Goal: Task Accomplishment & Management: Use online tool/utility

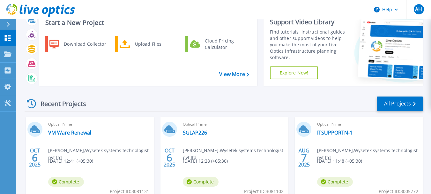
scroll to position [21, 0]
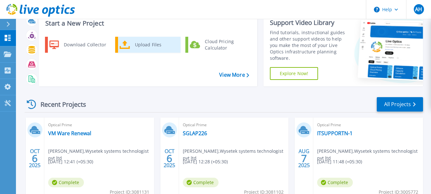
click at [133, 45] on div "Upload Files" at bounding box center [155, 44] width 47 height 13
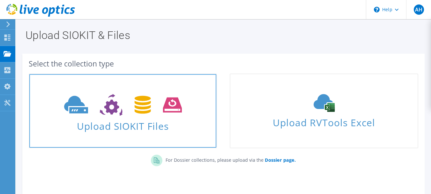
click at [133, 115] on icon at bounding box center [123, 105] width 118 height 22
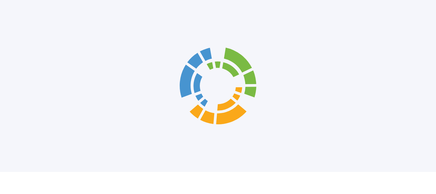
click at [435, 89] on div at bounding box center [218, 97] width 436 height 194
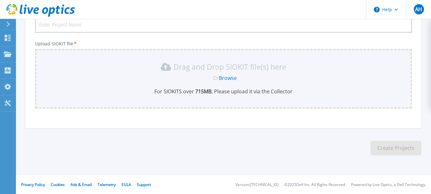
scroll to position [61, 0]
click at [231, 76] on link "Browse" at bounding box center [228, 77] width 18 height 7
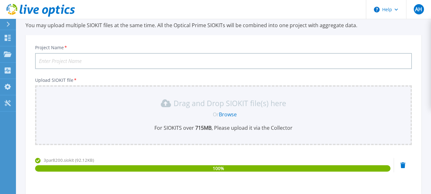
scroll to position [24, 0]
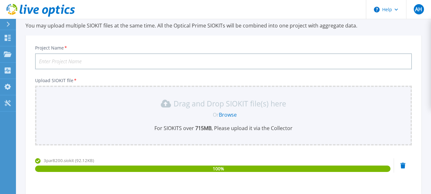
click at [164, 60] on input "Project Name *" at bounding box center [223, 61] width 377 height 16
type input "2"
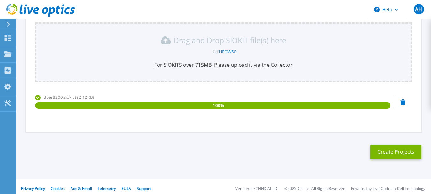
scroll to position [87, 0]
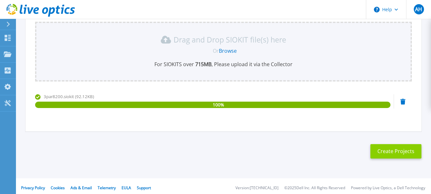
type input "Storage 8200"
click at [385, 153] on button "Create Projects" at bounding box center [395, 151] width 51 height 14
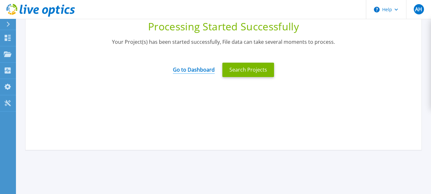
click at [204, 70] on link "Go to Dashboard" at bounding box center [194, 67] width 42 height 12
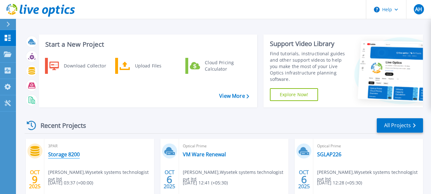
click at [62, 155] on link "Storage 8200" at bounding box center [64, 154] width 32 height 6
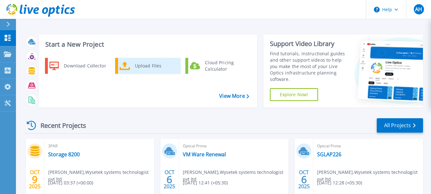
click at [147, 67] on div "Upload Files" at bounding box center [155, 65] width 47 height 13
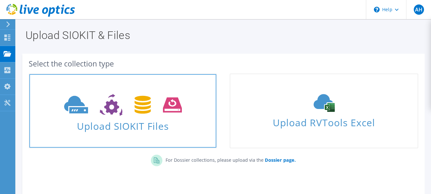
click at [156, 129] on span "Upload SIOKIT Files" at bounding box center [122, 124] width 187 height 14
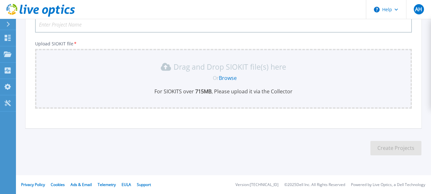
scroll to position [61, 0]
click at [225, 76] on link "Browse" at bounding box center [228, 77] width 18 height 7
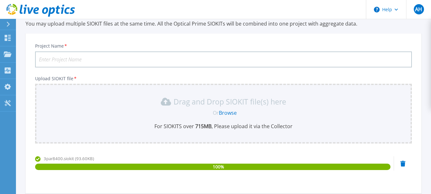
scroll to position [24, 0]
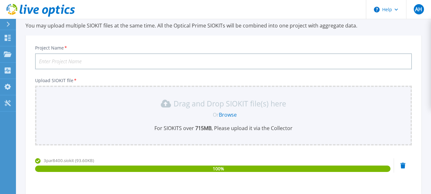
click at [118, 63] on input "Project Name *" at bounding box center [223, 61] width 377 height 16
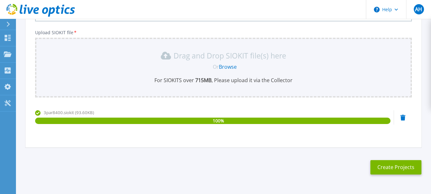
scroll to position [73, 0]
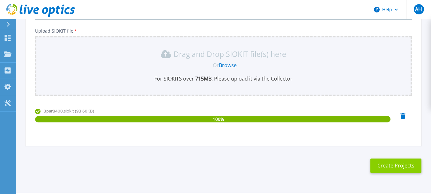
type input "Storage 8400"
click at [388, 166] on button "Create Projects" at bounding box center [395, 165] width 51 height 14
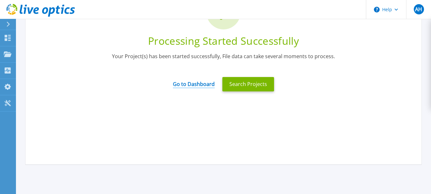
click at [202, 84] on link "Go to Dashboard" at bounding box center [194, 82] width 42 height 12
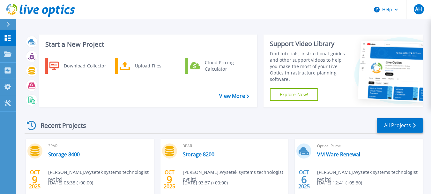
click at [123, 152] on div "3PAR Storage 8400 [PERSON_NAME] , Wysetek systems technologist pvt ltd [DATE] 0…" at bounding box center [99, 179] width 110 height 83
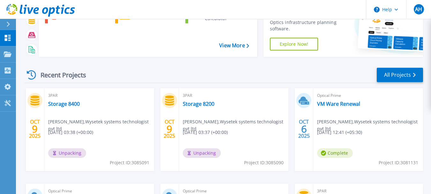
scroll to position [51, 0]
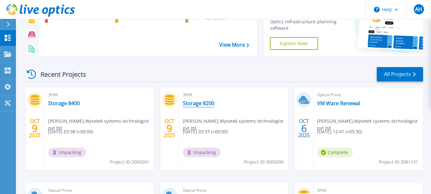
click at [200, 101] on link "Storage 8200" at bounding box center [199, 103] width 32 height 6
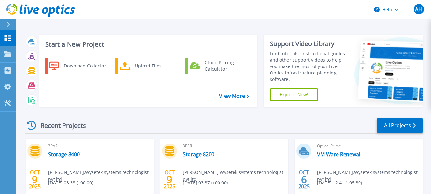
click at [229, 152] on div "3PAR Storage 8200 [PERSON_NAME] , Wysetek systems technologist pvt ltd [DATE] 0…" at bounding box center [234, 179] width 110 height 83
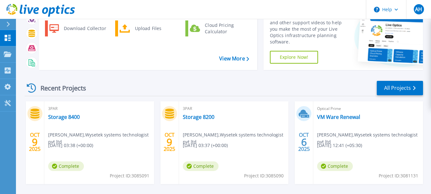
scroll to position [38, 0]
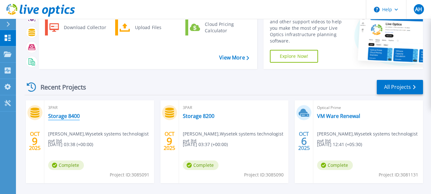
click at [53, 115] on link "Storage 8400" at bounding box center [64, 116] width 32 height 6
